Goal: Find contact information: Find contact information

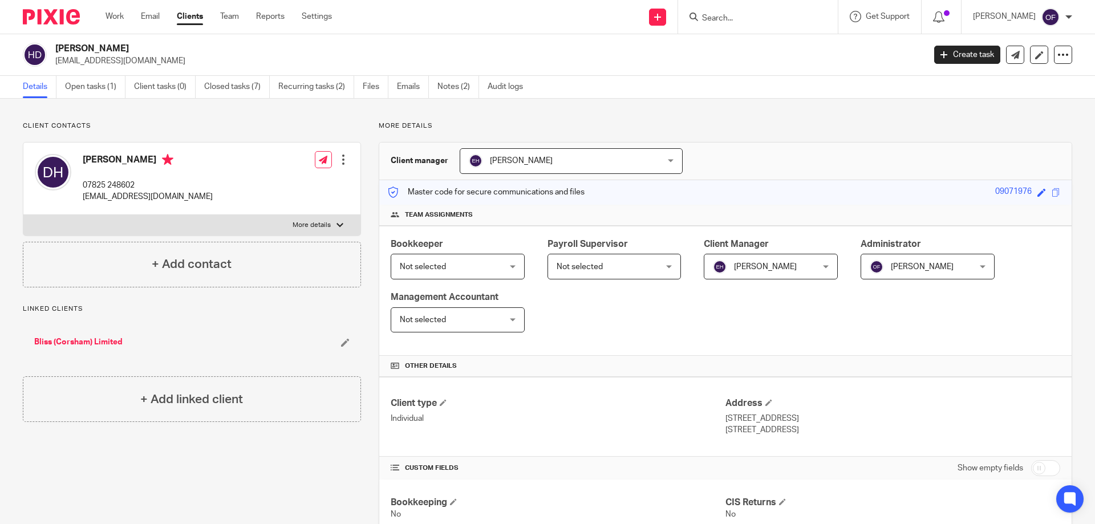
click at [760, 14] on input "Search" at bounding box center [752, 19] width 103 height 10
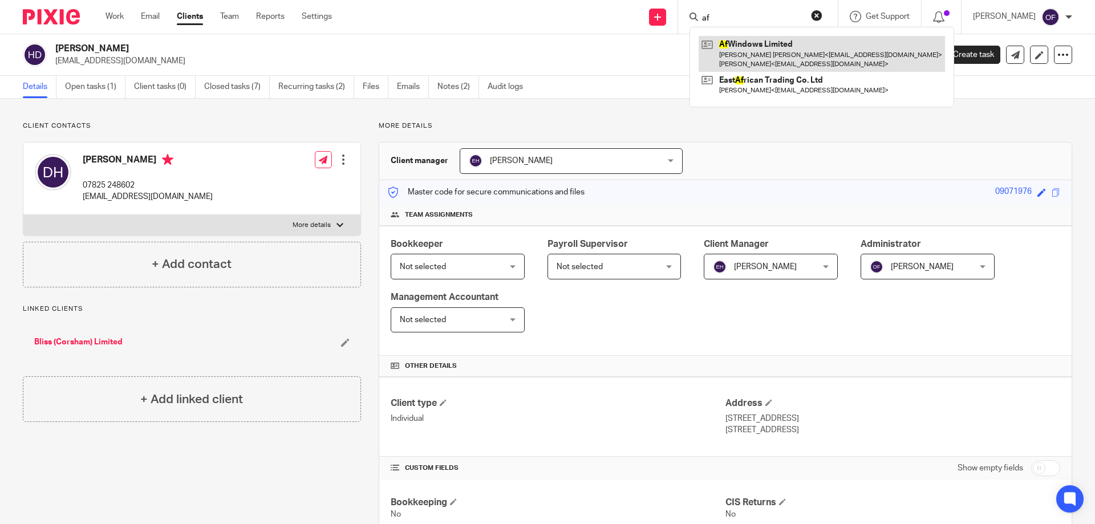
type input "af"
click at [789, 45] on link at bounding box center [822, 53] width 246 height 35
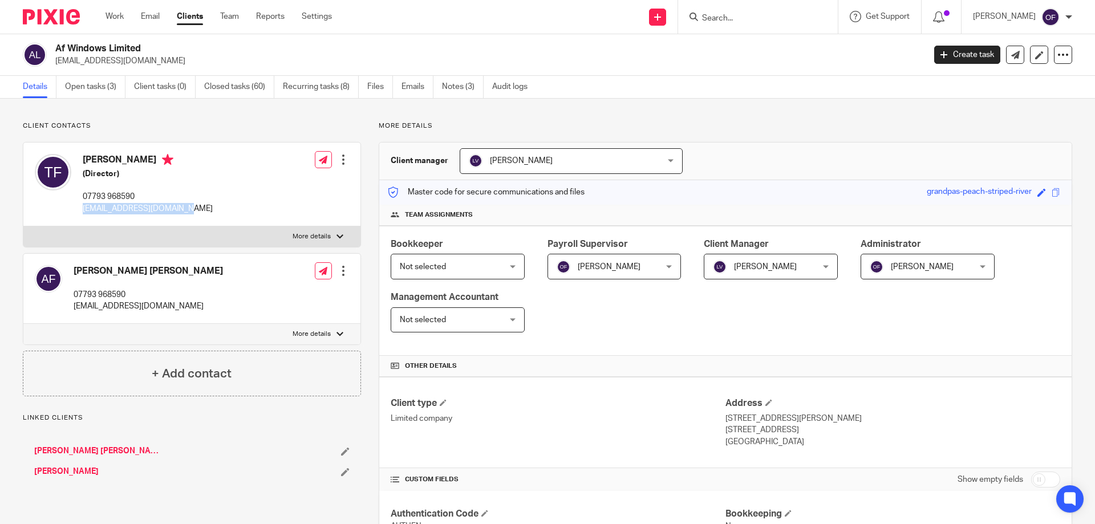
click at [214, 204] on div "Theresa Ann Fletcher (Director) 07793 968590 tfletcher7170088@aol.com Edit cont…" at bounding box center [191, 185] width 337 height 84
click at [750, 19] on input "Search" at bounding box center [752, 19] width 103 height 10
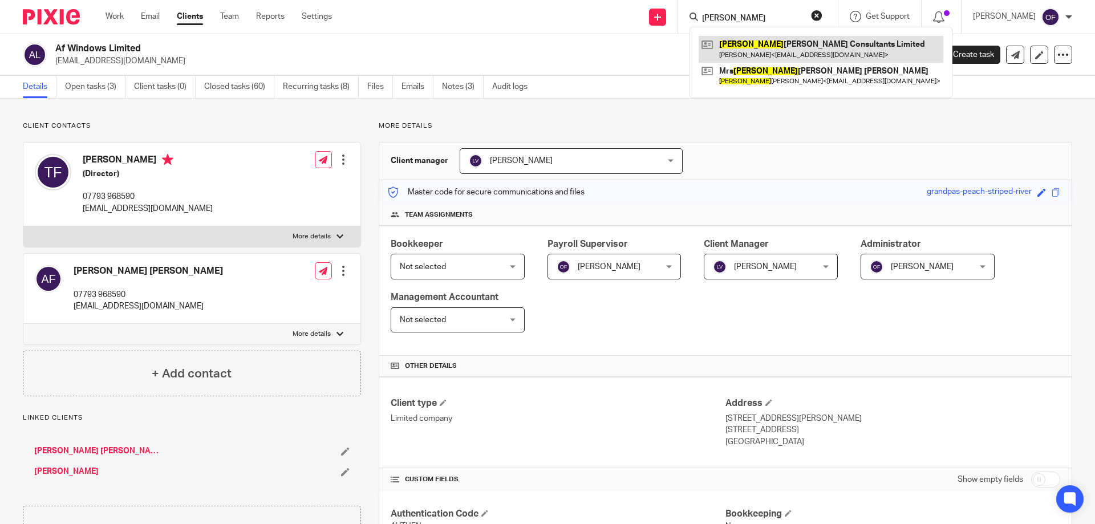
type input "ana"
click at [779, 41] on link at bounding box center [821, 49] width 245 height 26
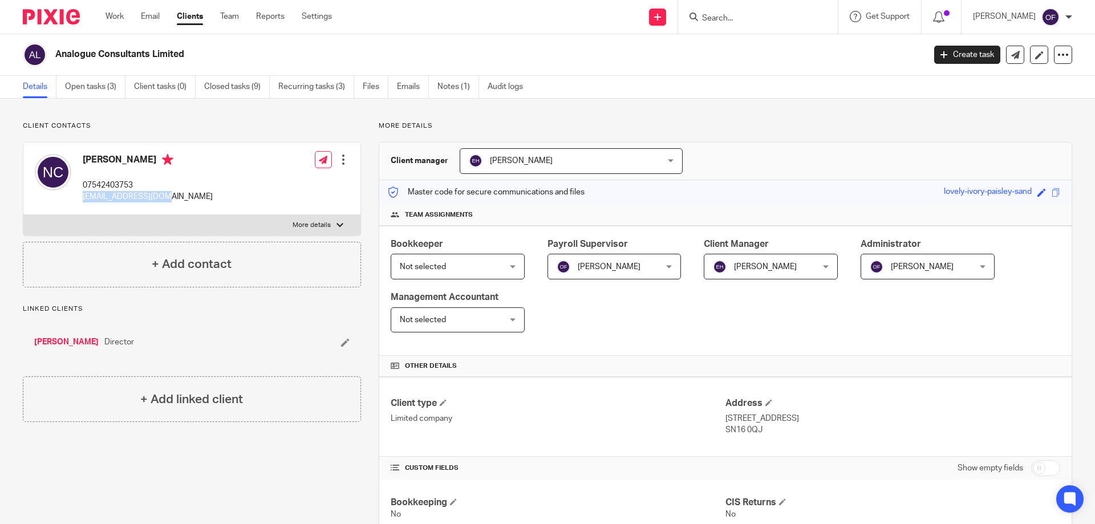
drag, startPoint x: 84, startPoint y: 195, endPoint x: 164, endPoint y: 199, distance: 79.4
click at [164, 199] on div "Nathan Croft 07542403753 njcroft@hotmail.com Edit contact Create client from co…" at bounding box center [191, 179] width 337 height 72
copy p "[EMAIL_ADDRESS][DOMAIN_NAME]"
click at [719, 23] on input "Search" at bounding box center [752, 19] width 103 height 10
paste input "Ellie Crosby <info@lacockshop.co.uk>"
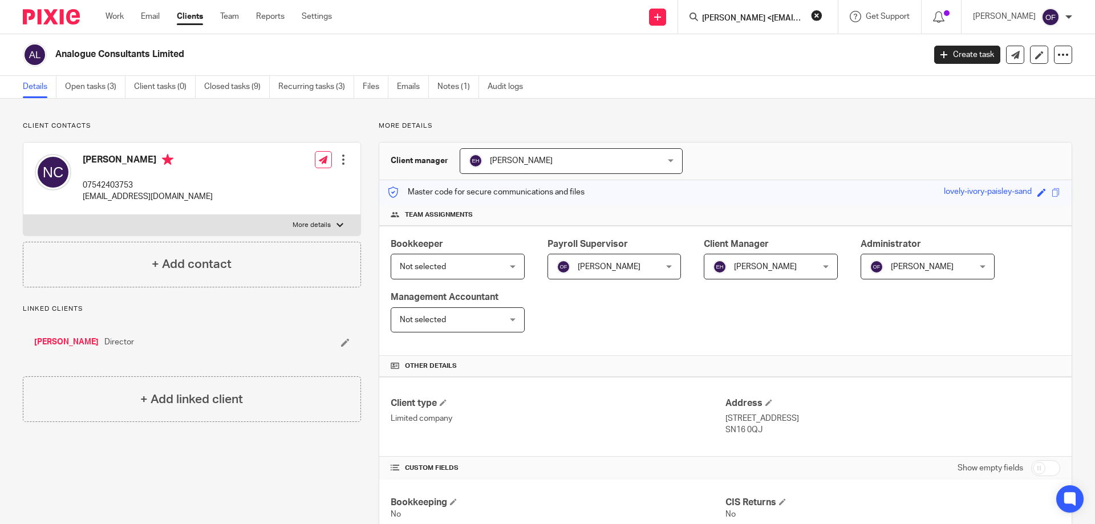
scroll to position [0, 39]
click button "submit" at bounding box center [0, 0] width 0 height 0
click at [724, 17] on input "Ellie Crosby <info@lacockshop.co.uk>" at bounding box center [752, 19] width 103 height 10
click at [741, 16] on input "Ellie Crosby <info@lacockshop.co.uk>" at bounding box center [752, 19] width 103 height 10
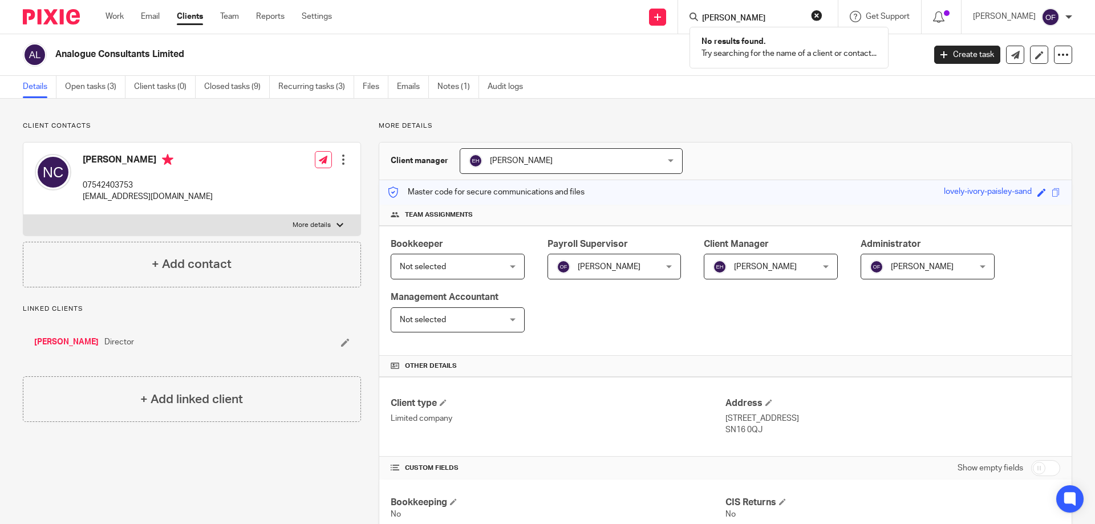
type input "Ellie Crosby"
click at [733, 5] on div at bounding box center [758, 17] width 160 height 34
click at [730, 16] on input "Search" at bounding box center [752, 19] width 103 height 10
paste input "Ellie Crosby <info@lacockshop.co.uk>"
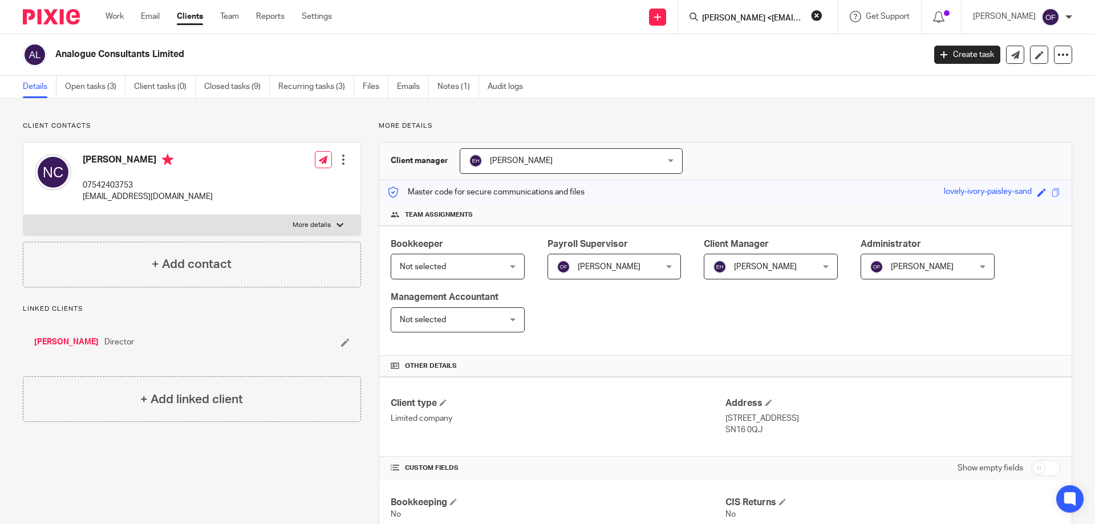
scroll to position [0, 39]
click at [705, 17] on input "Ellie Crosby <info@lacockshop.co.uk>" at bounding box center [752, 19] width 103 height 10
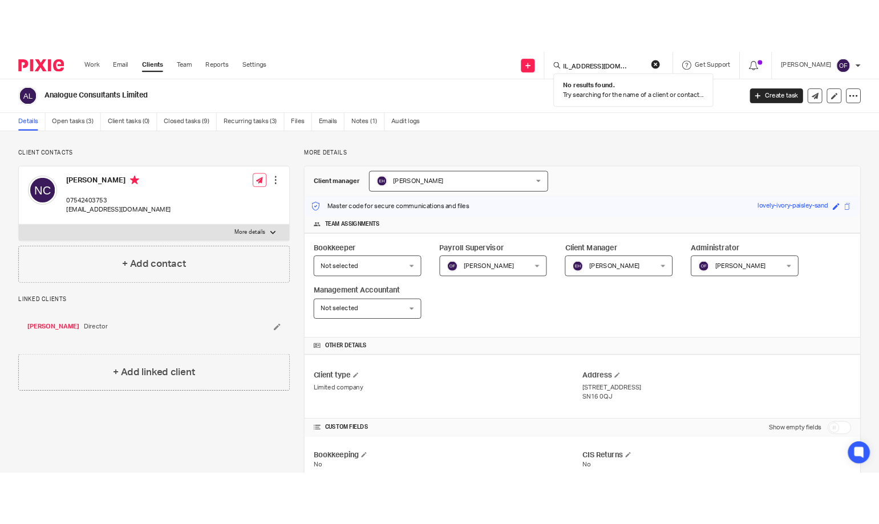
scroll to position [0, 0]
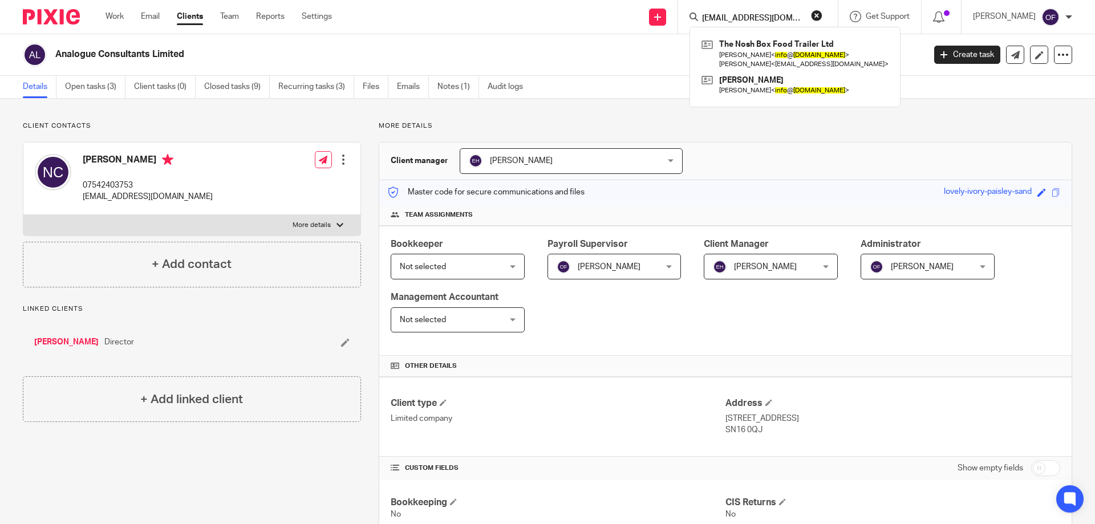
type input "info@lacockshop.co.uk>"
drag, startPoint x: 80, startPoint y: 193, endPoint x: 171, endPoint y: 193, distance: 90.2
click at [170, 193] on div "Nathan Croft 07542403753 njcroft@hotmail.com Edit contact Create client from co…" at bounding box center [191, 179] width 337 height 72
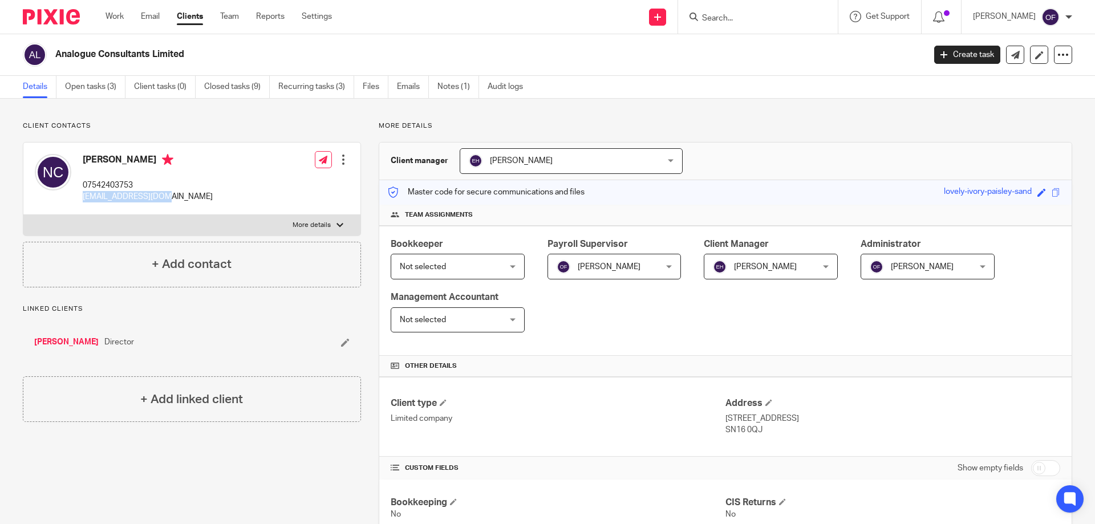
copy p "[EMAIL_ADDRESS][DOMAIN_NAME]"
